Goal: Task Accomplishment & Management: Use online tool/utility

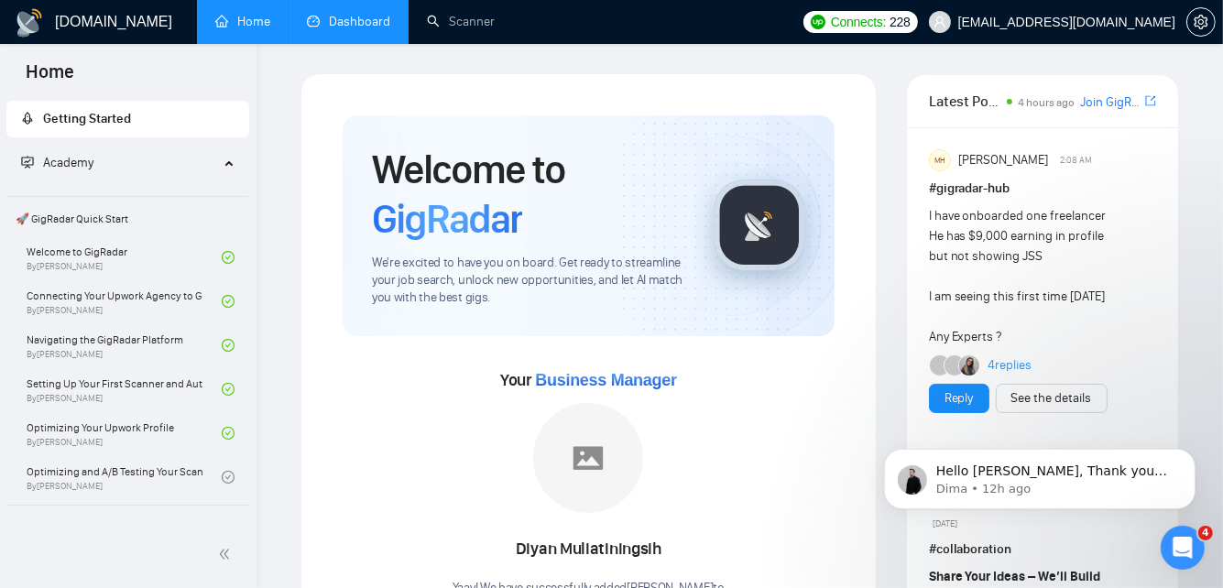
click at [356, 22] on link "Dashboard" at bounding box center [348, 22] width 83 height 16
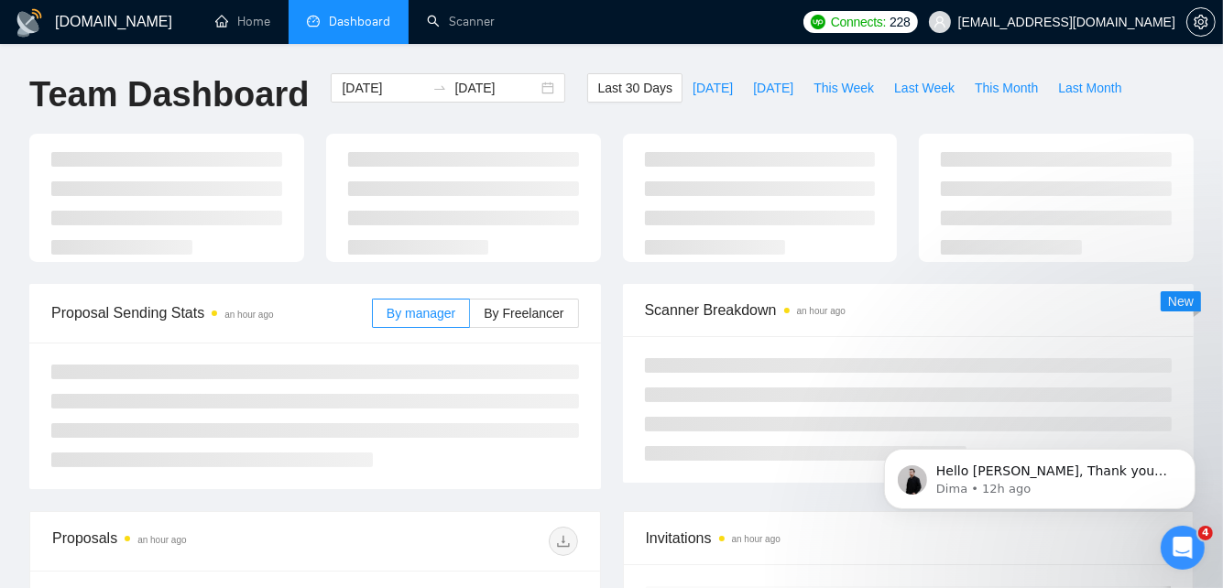
type input "[DATE]"
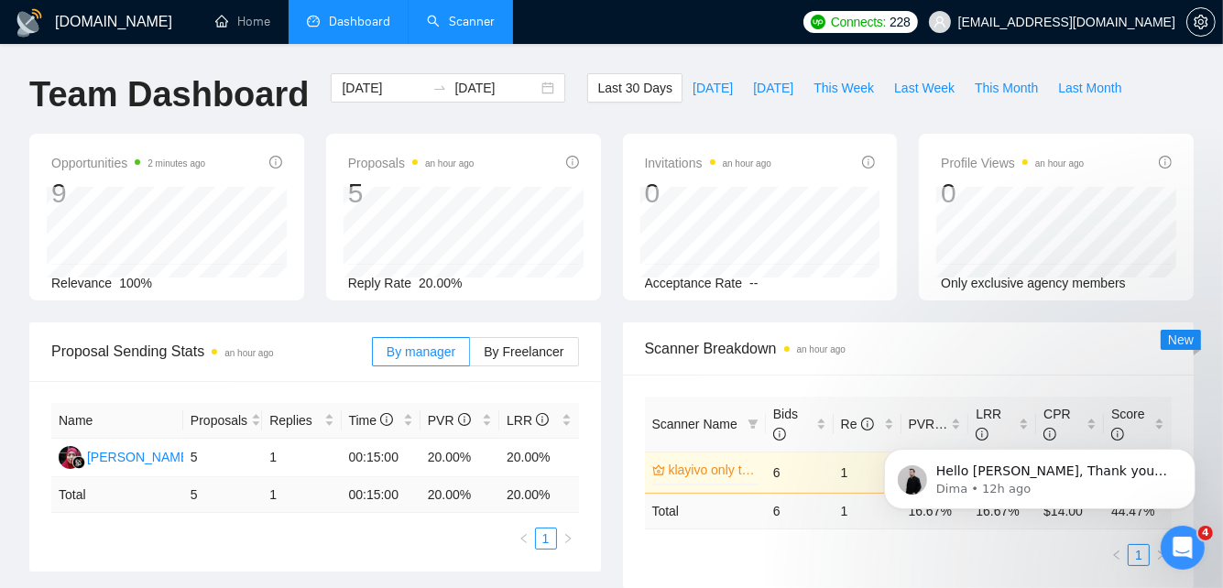
click at [461, 29] on link "Scanner" at bounding box center [461, 22] width 68 height 16
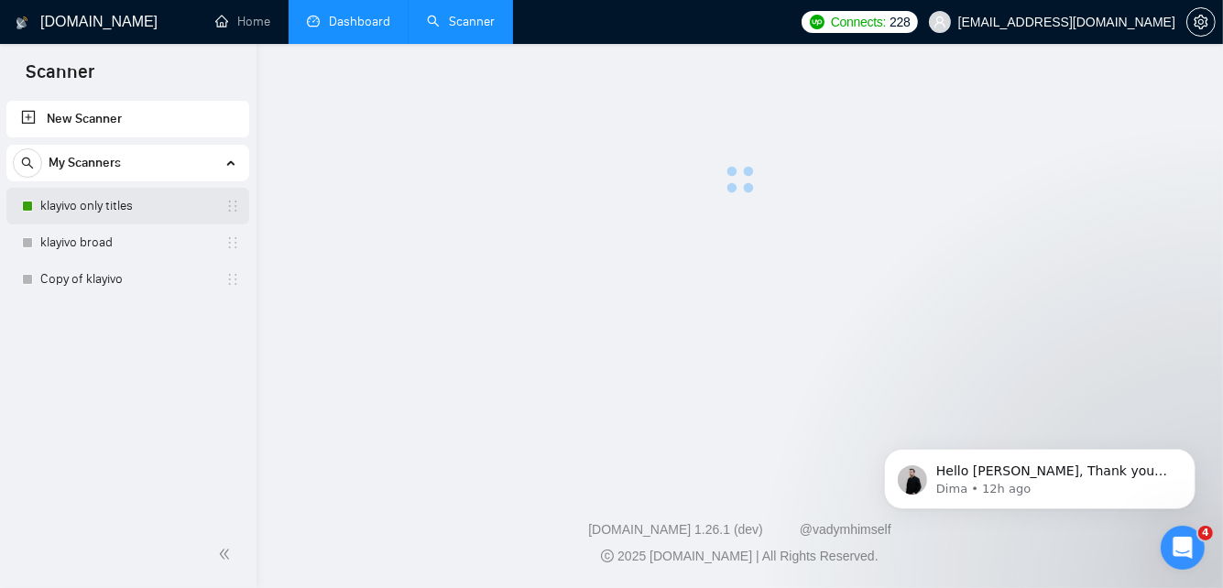
click at [169, 205] on link "klayivo only titles" at bounding box center [127, 206] width 174 height 37
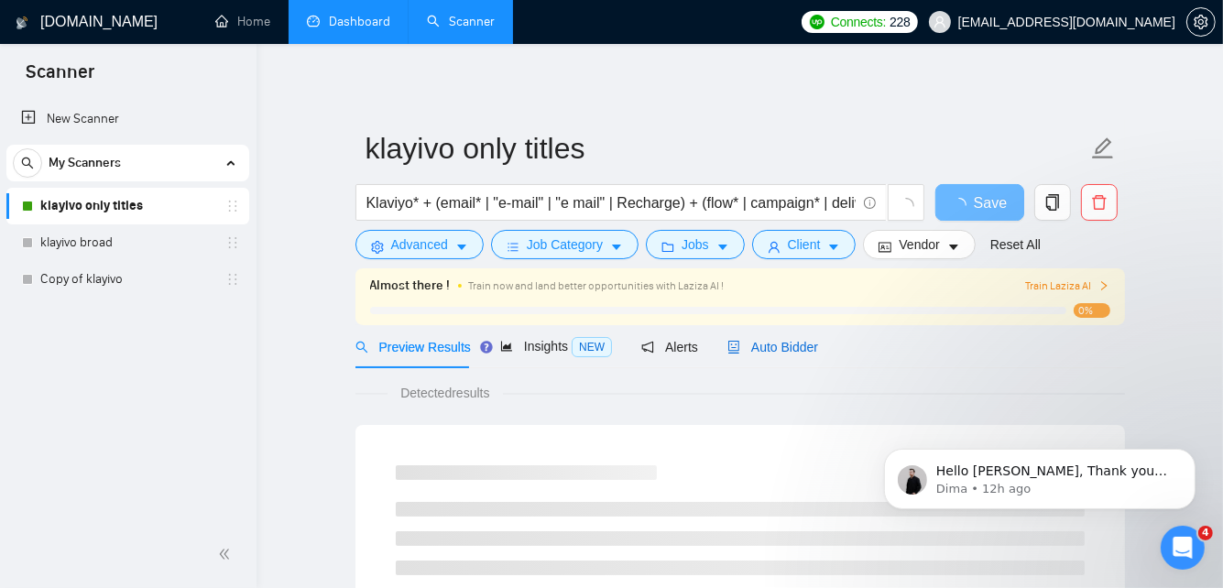
click at [759, 348] on span "Auto Bidder" at bounding box center [772, 347] width 91 height 15
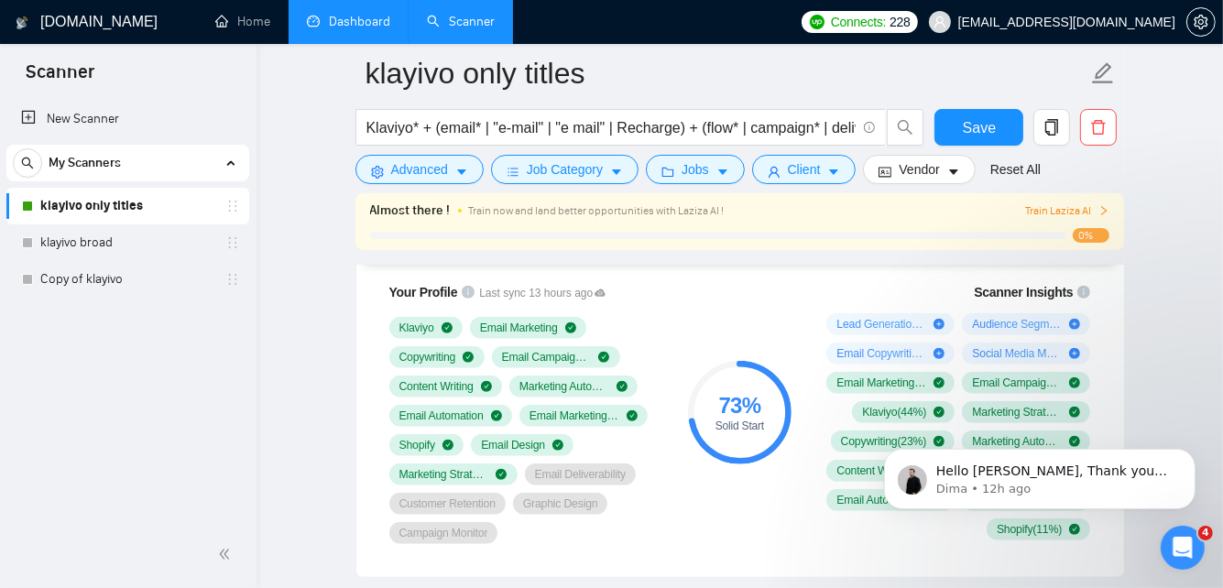
scroll to position [1248, 0]
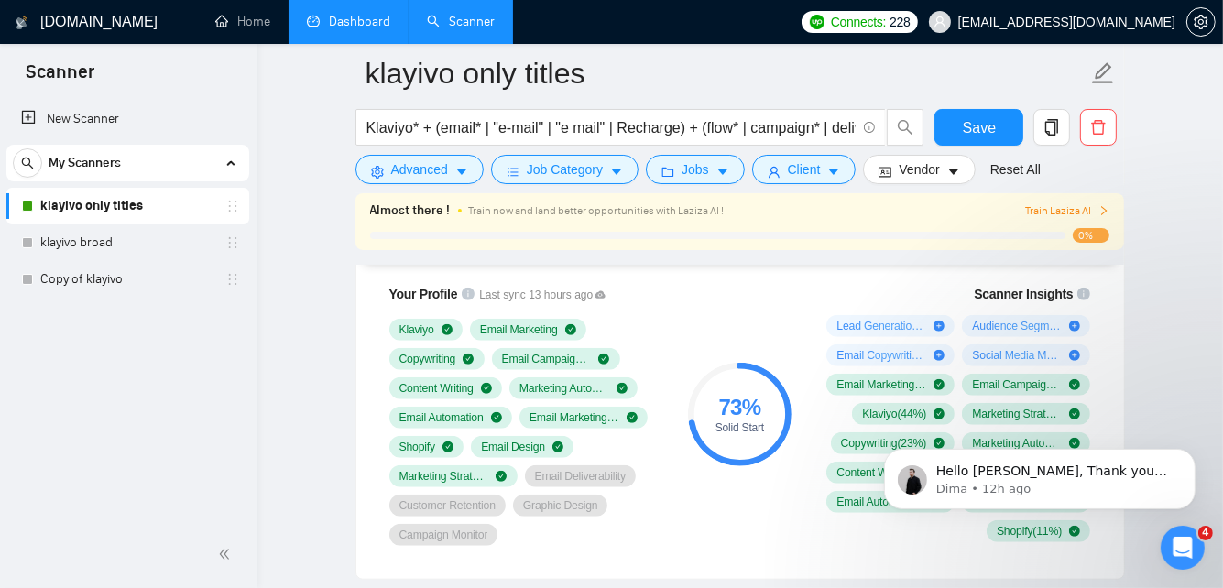
click at [1109, 361] on div "Hello [PERSON_NAME], Thank you for reaching out. Proposals are being sent from …" at bounding box center [1038, 393] width 337 height 229
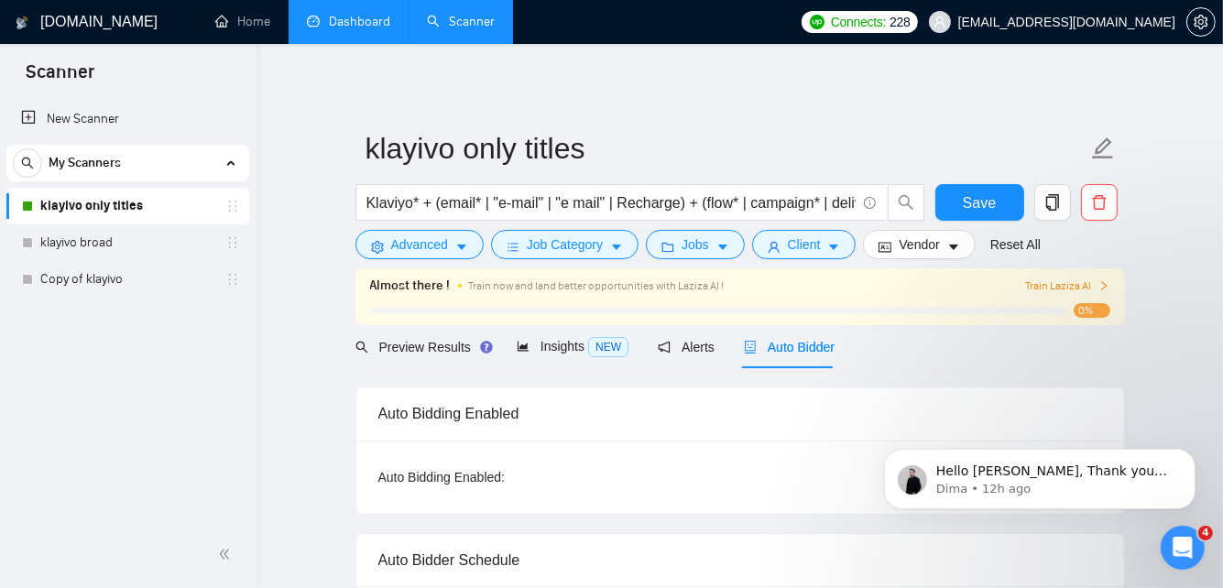
scroll to position [1, 0]
click at [968, 196] on span "Save" at bounding box center [979, 201] width 33 height 23
